Goal: Task Accomplishment & Management: Complete application form

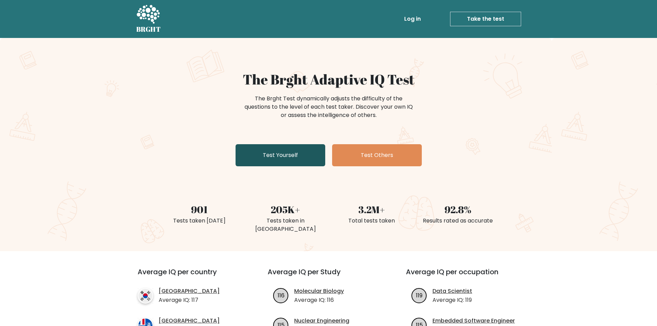
click at [287, 149] on link "Test Yourself" at bounding box center [281, 155] width 90 height 22
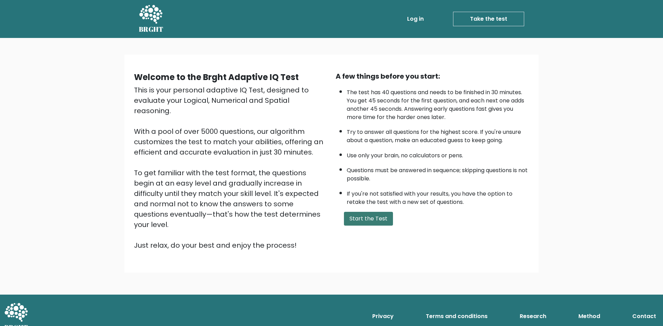
click at [366, 212] on button "Start the Test" at bounding box center [368, 219] width 49 height 14
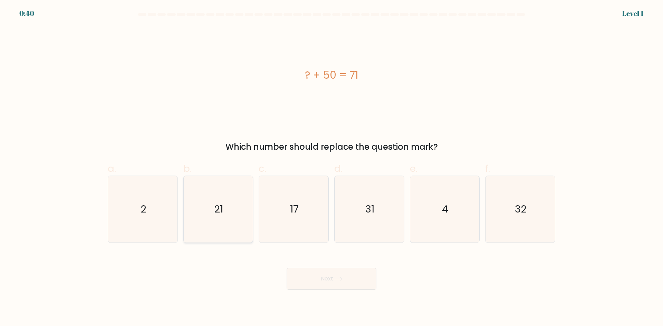
click at [219, 213] on text "21" at bounding box center [218, 209] width 9 height 14
click at [331, 168] on input "b. 21" at bounding box center [331, 165] width 0 height 4
radio input "true"
click at [345, 277] on button "Next" at bounding box center [331, 279] width 90 height 22
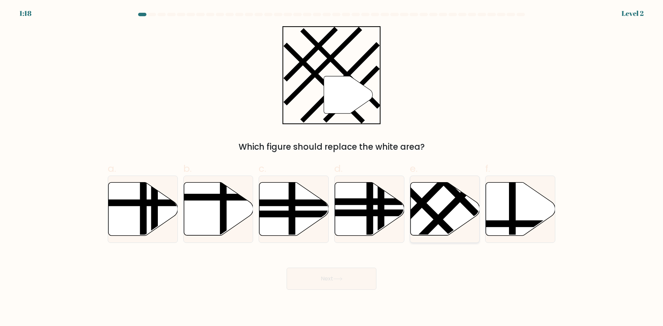
click at [439, 207] on icon at bounding box center [444, 209] width 69 height 53
click at [332, 168] on input "e." at bounding box center [331, 165] width 0 height 4
radio input "true"
click at [350, 278] on button "Next" at bounding box center [331, 279] width 90 height 22
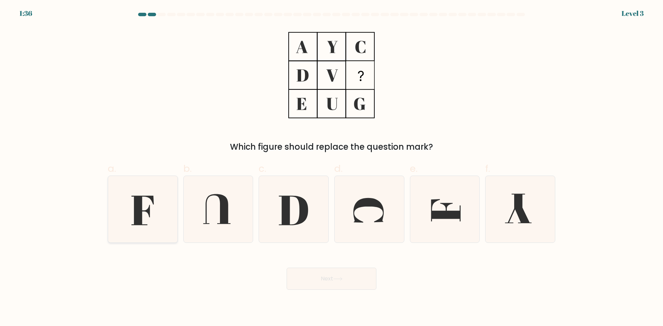
click at [146, 215] on icon at bounding box center [142, 209] width 67 height 67
click at [331, 168] on input "a." at bounding box center [331, 165] width 0 height 4
radio input "true"
click at [359, 278] on button "Next" at bounding box center [331, 279] width 90 height 22
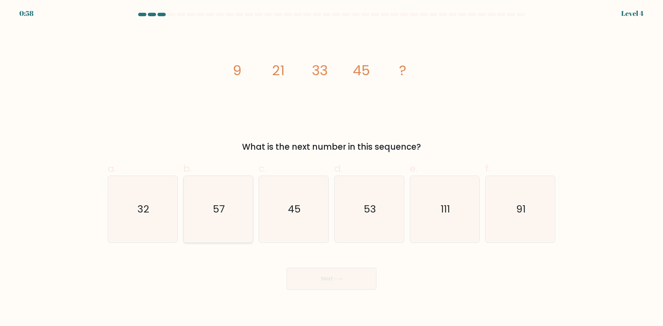
click at [233, 216] on icon "57" at bounding box center [218, 209] width 67 height 67
click at [331, 168] on input "b. 57" at bounding box center [331, 165] width 0 height 4
radio input "true"
click at [361, 276] on button "Next" at bounding box center [331, 279] width 90 height 22
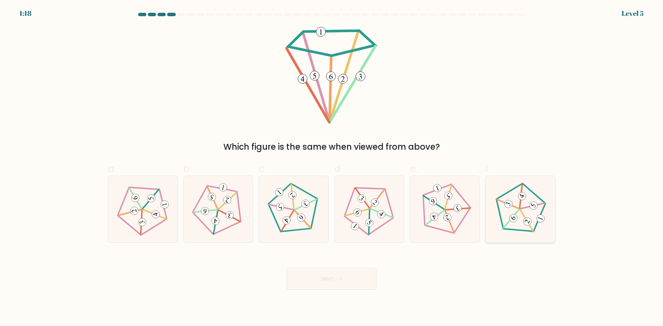
click at [511, 204] on 405 at bounding box center [508, 204] width 10 height 10
click at [332, 168] on input "f." at bounding box center [331, 165] width 0 height 4
radio input "true"
click at [301, 215] on 164 at bounding box center [300, 217] width 11 height 11
click at [331, 168] on input "c." at bounding box center [331, 165] width 0 height 4
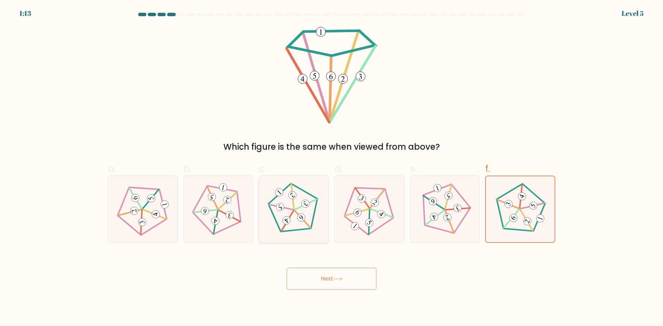
radio input "true"
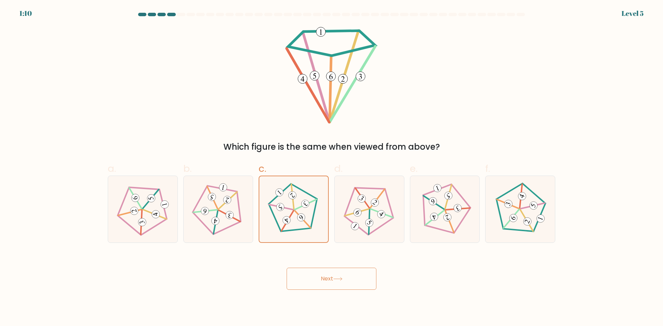
click at [332, 273] on button "Next" at bounding box center [331, 279] width 90 height 22
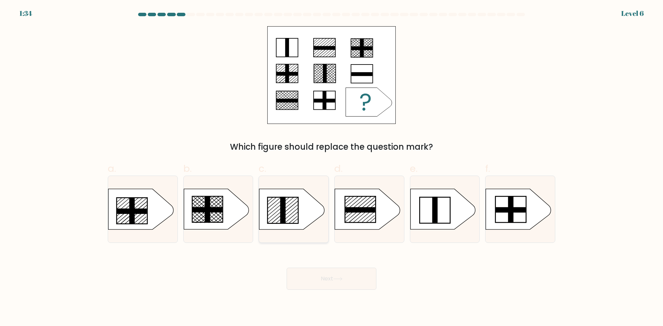
click at [291, 217] on icon at bounding box center [291, 209] width 65 height 40
click at [331, 168] on input "c." at bounding box center [331, 165] width 0 height 4
radio input "true"
click at [346, 282] on button "Next" at bounding box center [331, 279] width 90 height 22
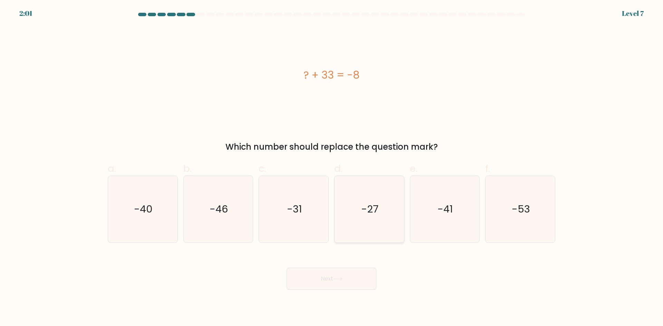
click at [359, 218] on icon "-27" at bounding box center [369, 209] width 67 height 67
click at [332, 168] on input "d. -27" at bounding box center [331, 165] width 0 height 4
radio input "true"
click at [353, 287] on button "Next" at bounding box center [331, 279] width 90 height 22
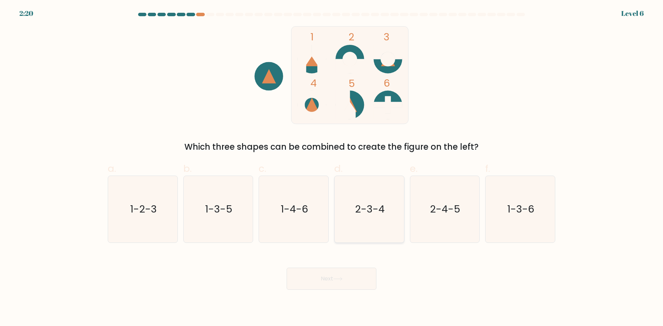
click at [377, 229] on icon "2-3-4" at bounding box center [369, 209] width 67 height 67
click at [332, 168] on input "d. 2-3-4" at bounding box center [331, 165] width 0 height 4
radio input "true"
click at [349, 283] on button "Next" at bounding box center [331, 279] width 90 height 22
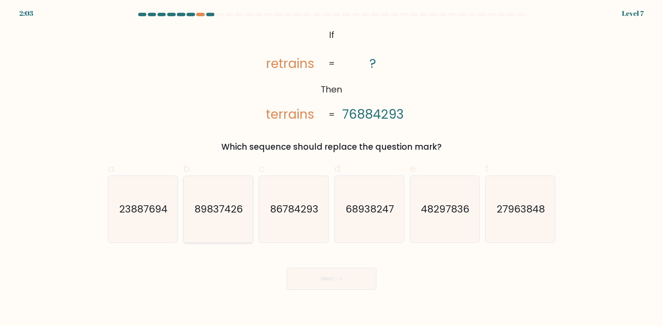
click at [231, 202] on text "89837426" at bounding box center [219, 209] width 48 height 14
click at [331, 168] on input "b. 89837426" at bounding box center [331, 165] width 0 height 4
radio input "true"
click at [247, 258] on div "Next" at bounding box center [332, 270] width 456 height 39
click at [332, 281] on button "Next" at bounding box center [331, 279] width 90 height 22
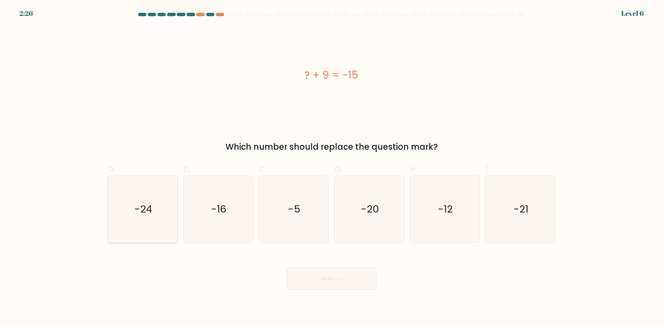
click at [143, 222] on icon "-24" at bounding box center [142, 209] width 67 height 67
click at [331, 168] on input "a. -24" at bounding box center [331, 165] width 0 height 4
radio input "true"
click at [303, 277] on button "Next" at bounding box center [331, 279] width 90 height 22
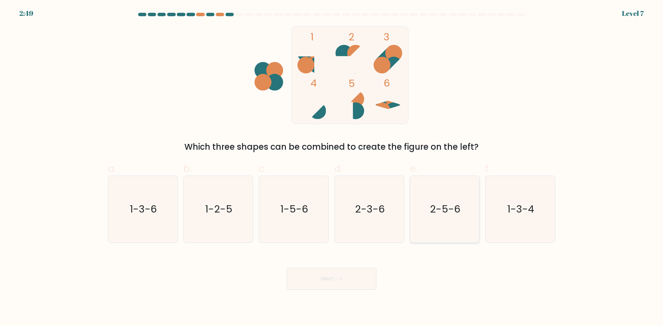
click at [473, 226] on icon "2-5-6" at bounding box center [444, 209] width 67 height 67
click at [332, 168] on input "e. 2-5-6" at bounding box center [331, 165] width 0 height 4
radio input "true"
click at [341, 265] on div "Next" at bounding box center [332, 270] width 456 height 39
click at [363, 276] on button "Next" at bounding box center [331, 279] width 90 height 22
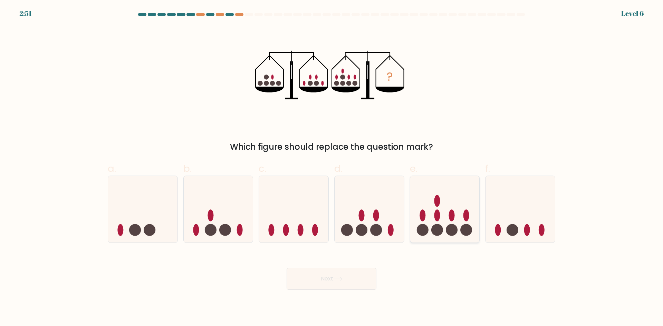
click at [425, 227] on circle at bounding box center [422, 230] width 12 height 12
click at [332, 168] on input "e." at bounding box center [331, 165] width 0 height 4
radio input "true"
click at [348, 277] on button "Next" at bounding box center [331, 279] width 90 height 22
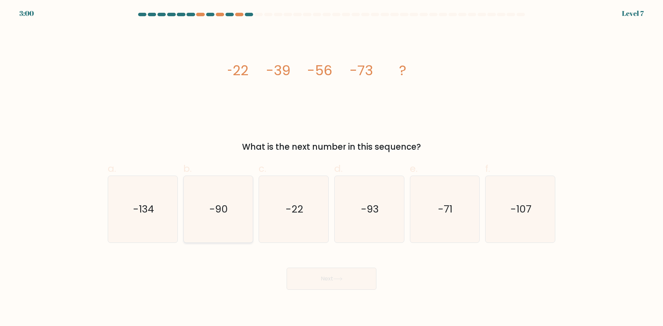
click at [232, 220] on icon "-90" at bounding box center [218, 209] width 67 height 67
click at [331, 168] on input "b. -90" at bounding box center [331, 165] width 0 height 4
radio input "true"
click at [334, 285] on button "Next" at bounding box center [331, 279] width 90 height 22
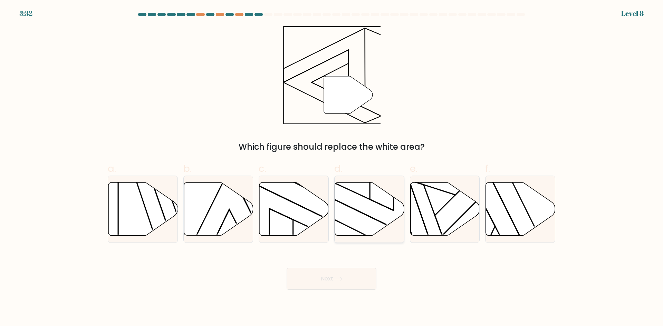
click at [379, 220] on icon at bounding box center [369, 209] width 69 height 53
click at [332, 168] on input "d." at bounding box center [331, 165] width 0 height 4
radio input "true"
click at [345, 282] on button "Next" at bounding box center [331, 279] width 90 height 22
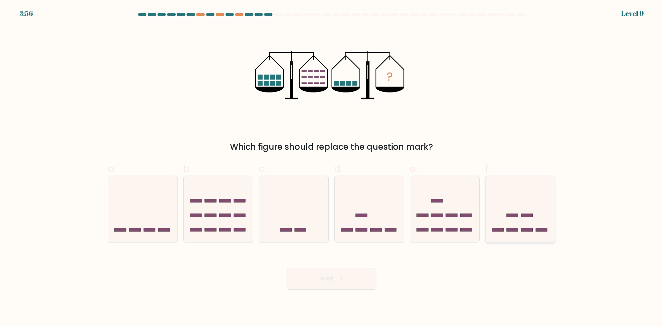
click at [498, 215] on icon at bounding box center [519, 208] width 69 height 57
click at [332, 168] on input "f." at bounding box center [331, 165] width 0 height 4
radio input "true"
click at [346, 280] on button "Next" at bounding box center [331, 279] width 90 height 22
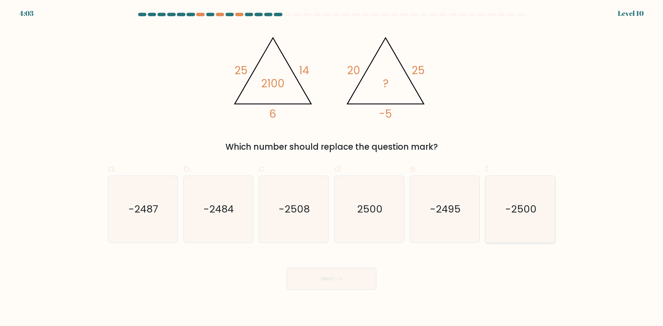
click at [533, 220] on icon "-2500" at bounding box center [520, 209] width 67 height 67
click at [332, 168] on input "f. -2500" at bounding box center [331, 165] width 0 height 4
radio input "true"
click at [309, 283] on button "Next" at bounding box center [331, 279] width 90 height 22
